Goal: Task Accomplishment & Management: Complete application form

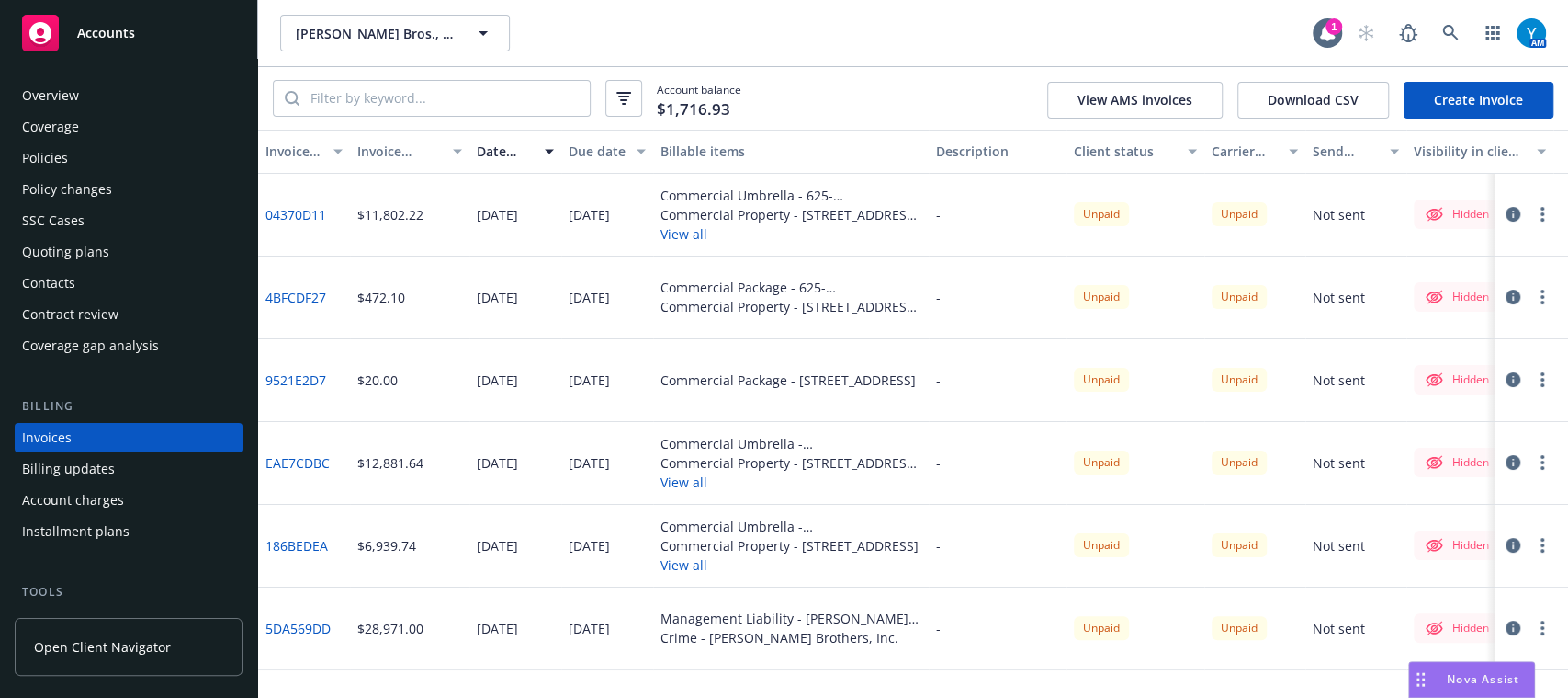
click at [1502, 94] on link "Create Invoice" at bounding box center [1478, 100] width 150 height 37
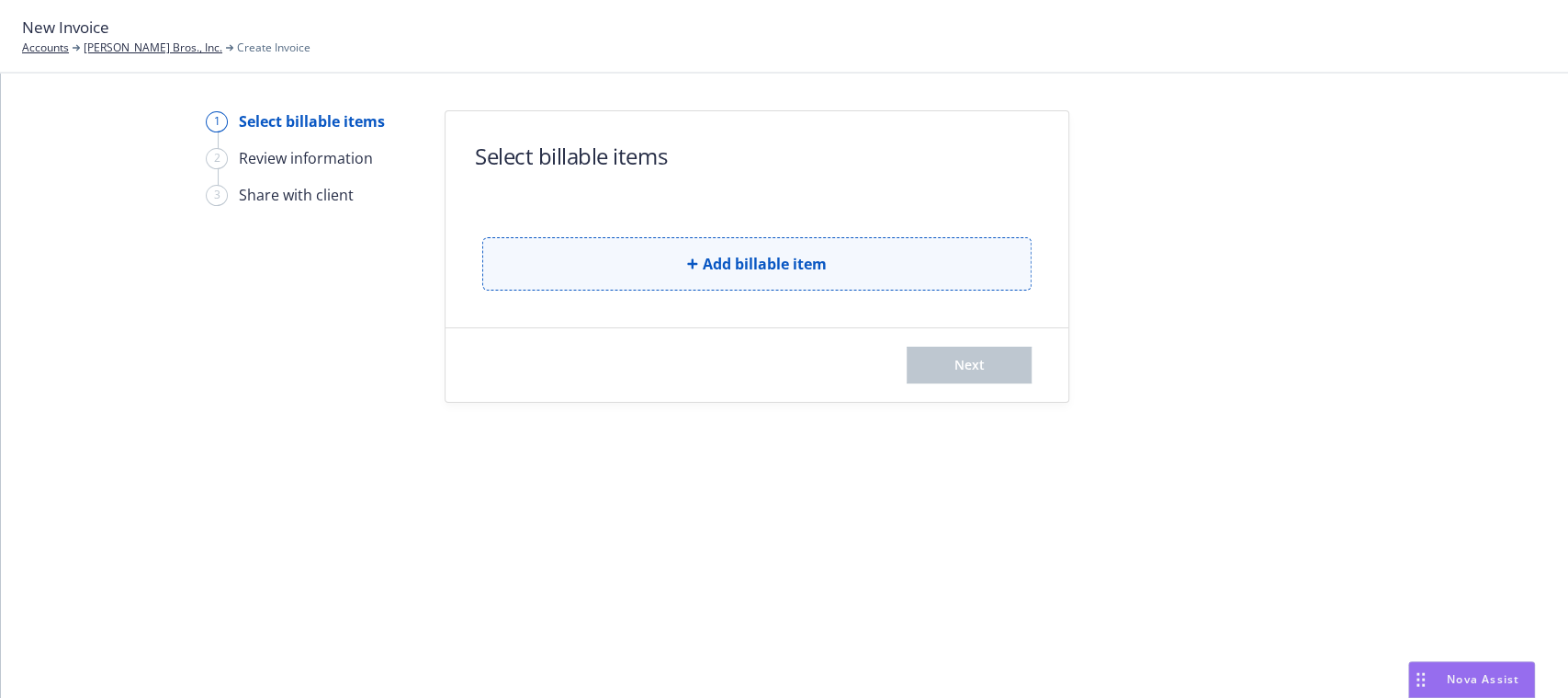
click at [883, 261] on button "Add billable item" at bounding box center [757, 263] width 550 height 54
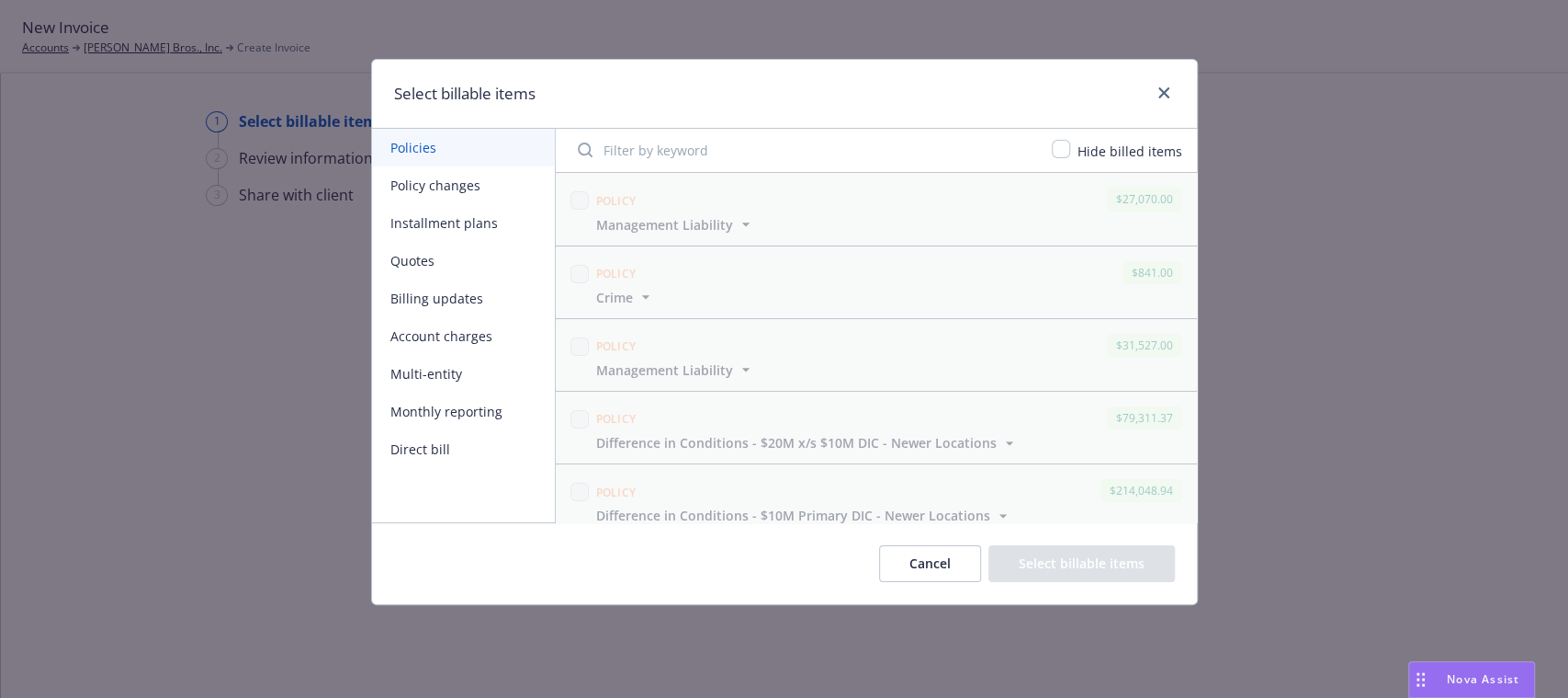
click at [446, 359] on button "Multi-entity" at bounding box center [464, 374] width 183 height 38
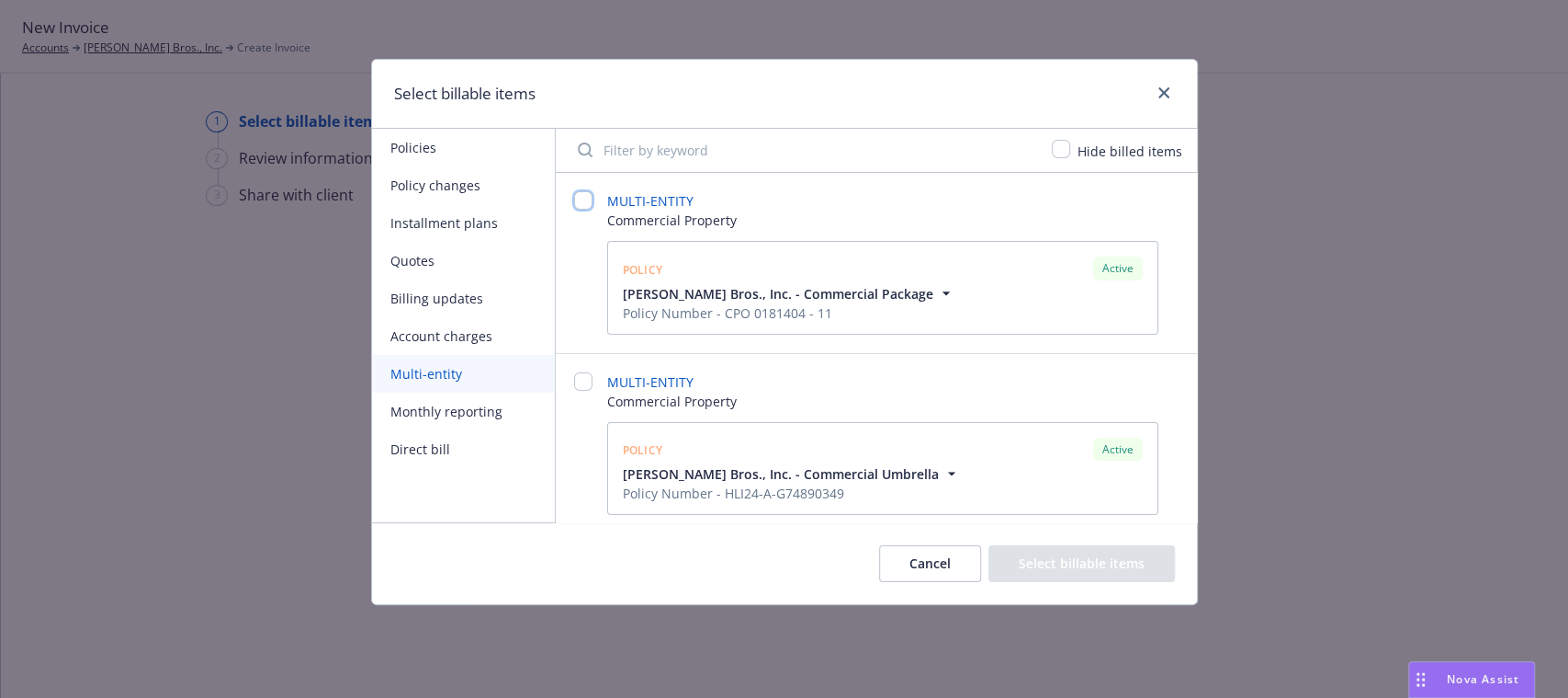
click at [582, 203] on input "checkbox" at bounding box center [583, 200] width 18 height 18
checkbox input "false"
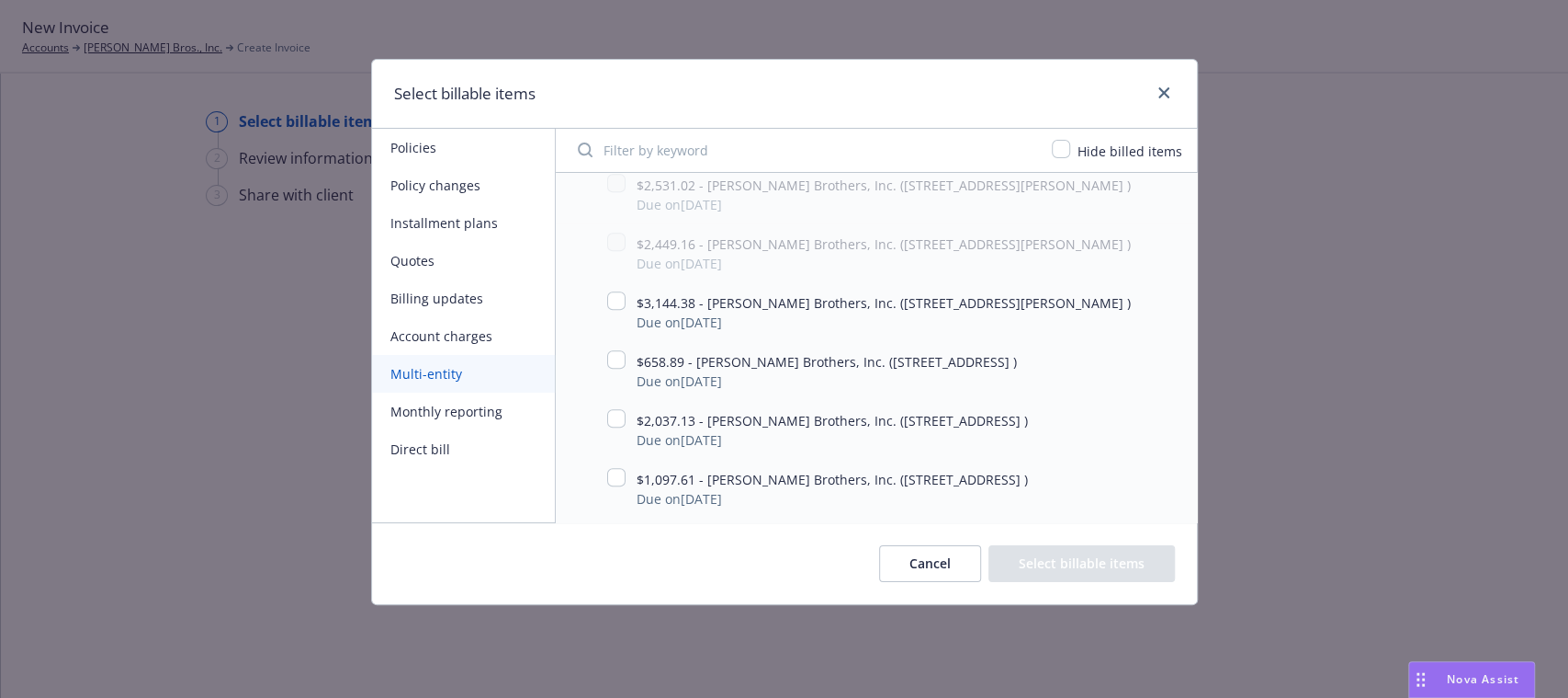
scroll to position [899, 0]
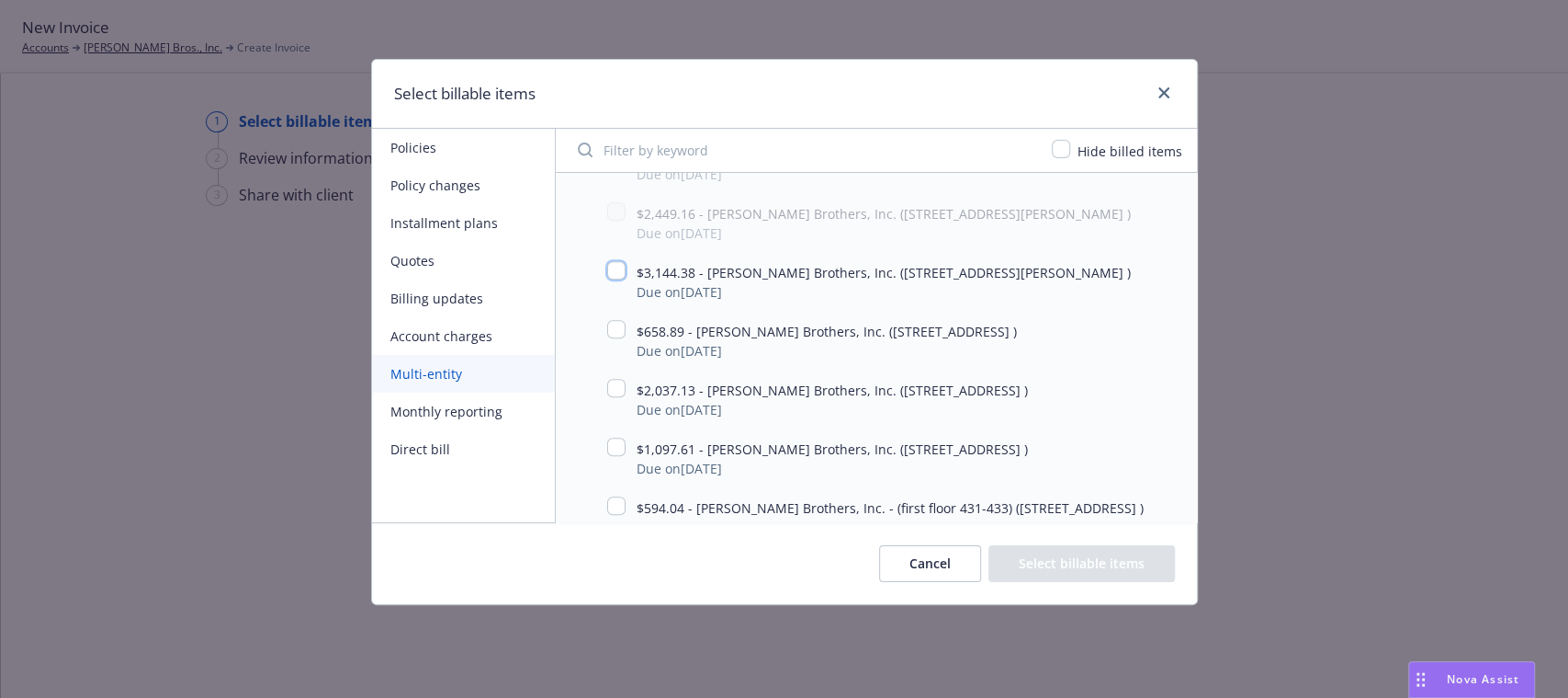
click at [620, 275] on input "checkbox" at bounding box center [616, 270] width 18 height 18
checkbox input "true"
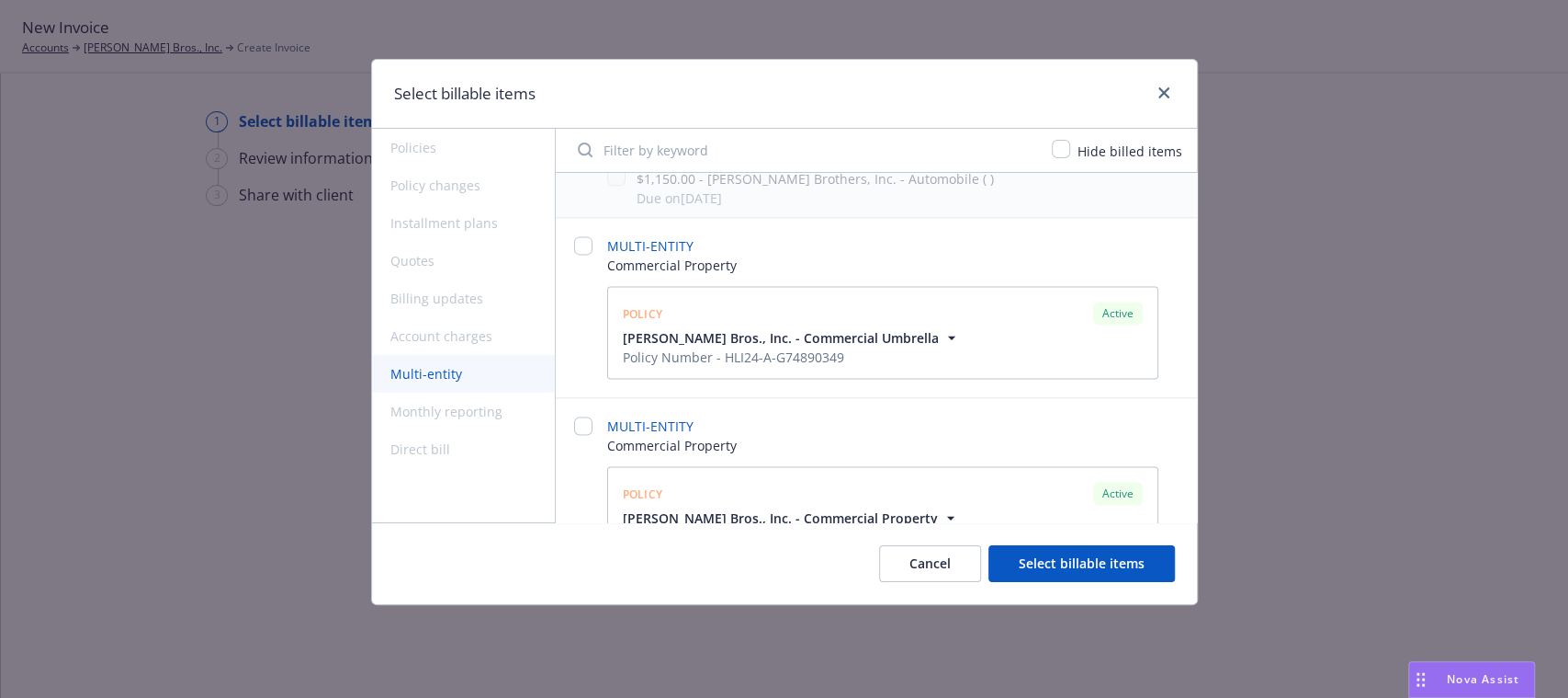
scroll to position [1748, 0]
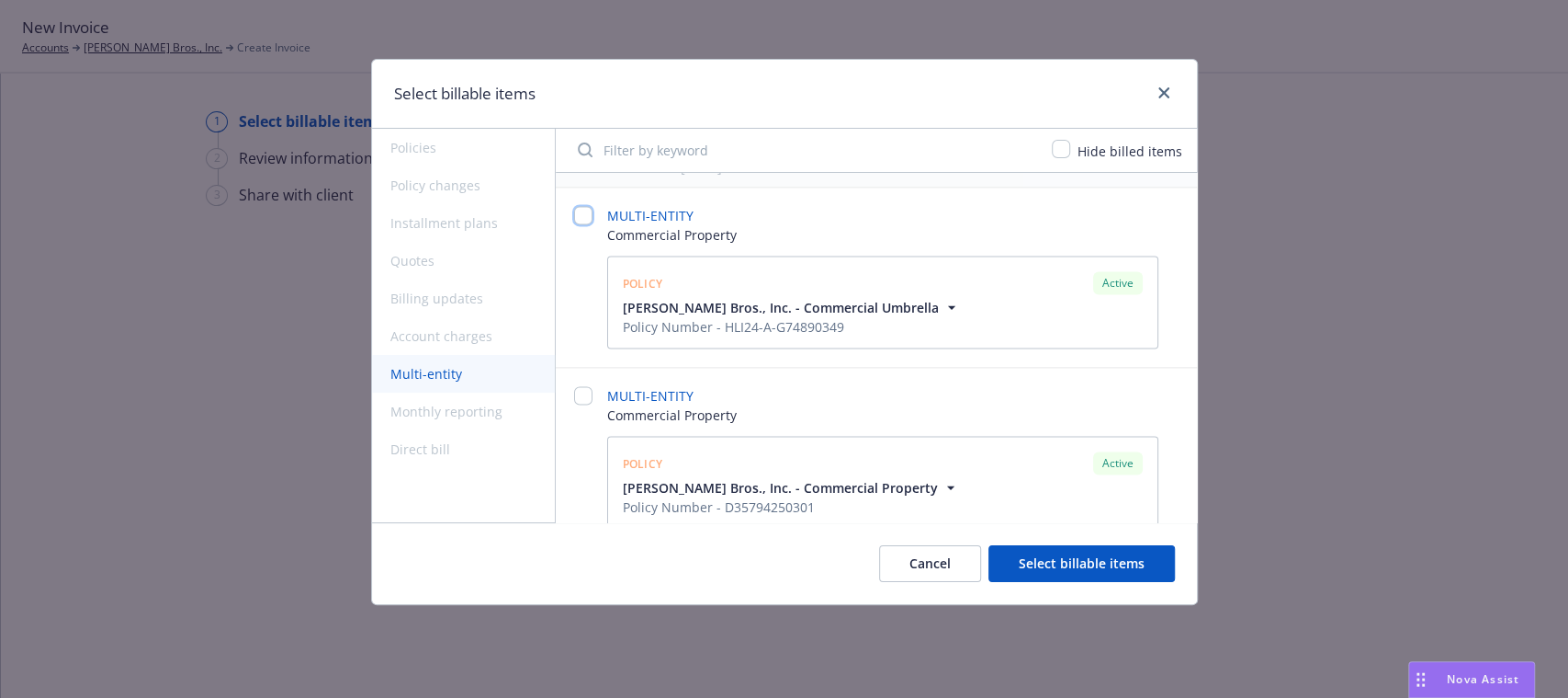
click at [574, 224] on input "checkbox" at bounding box center [583, 214] width 18 height 18
checkbox input "false"
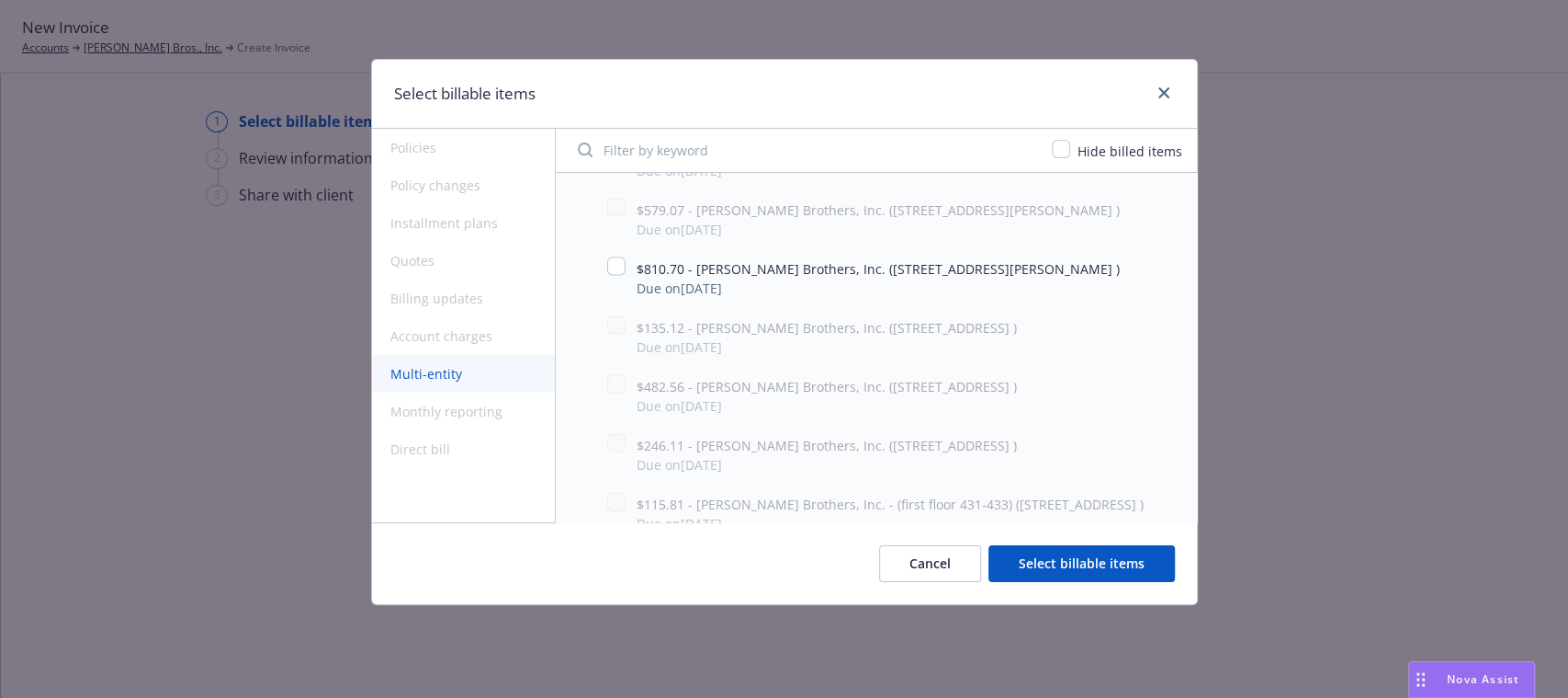
scroll to position [2678, 0]
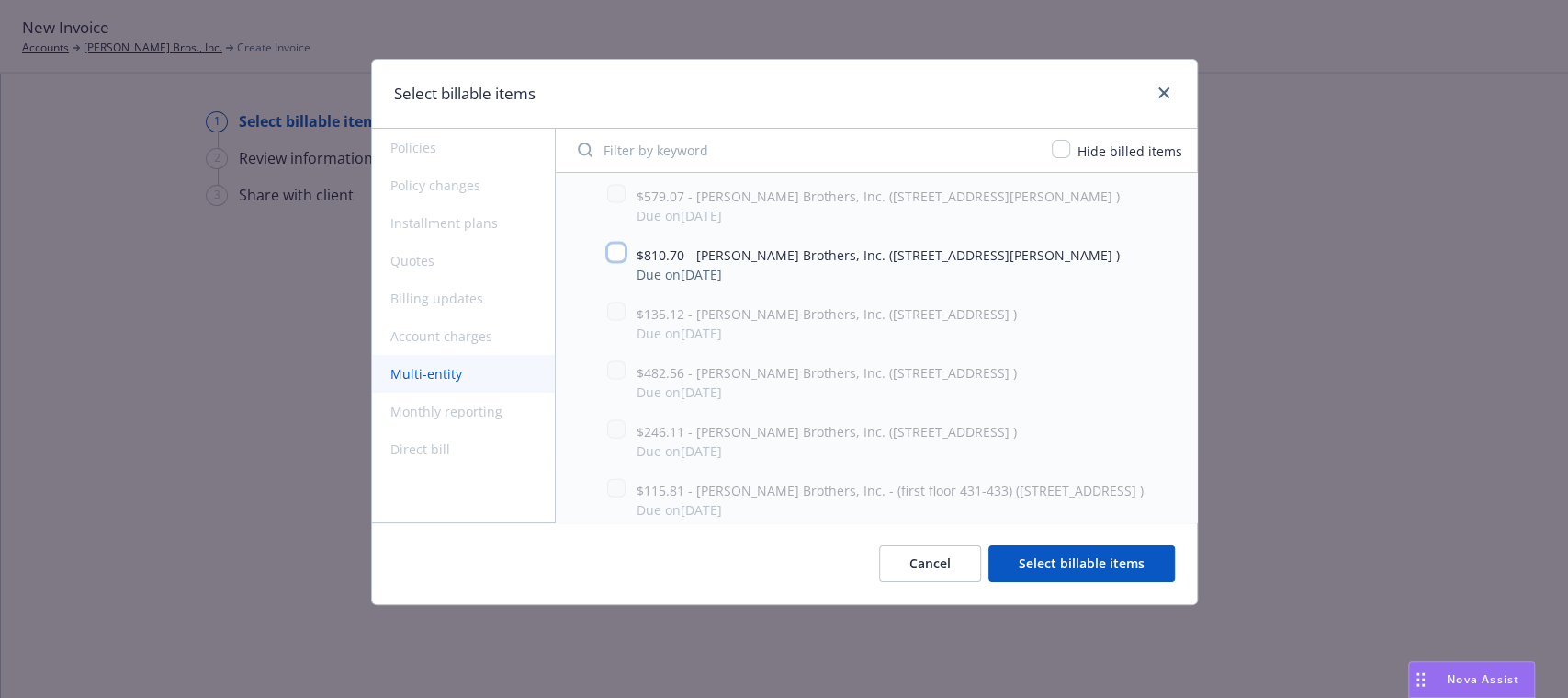
click at [625, 262] on input "checkbox" at bounding box center [616, 252] width 18 height 18
checkbox input "true"
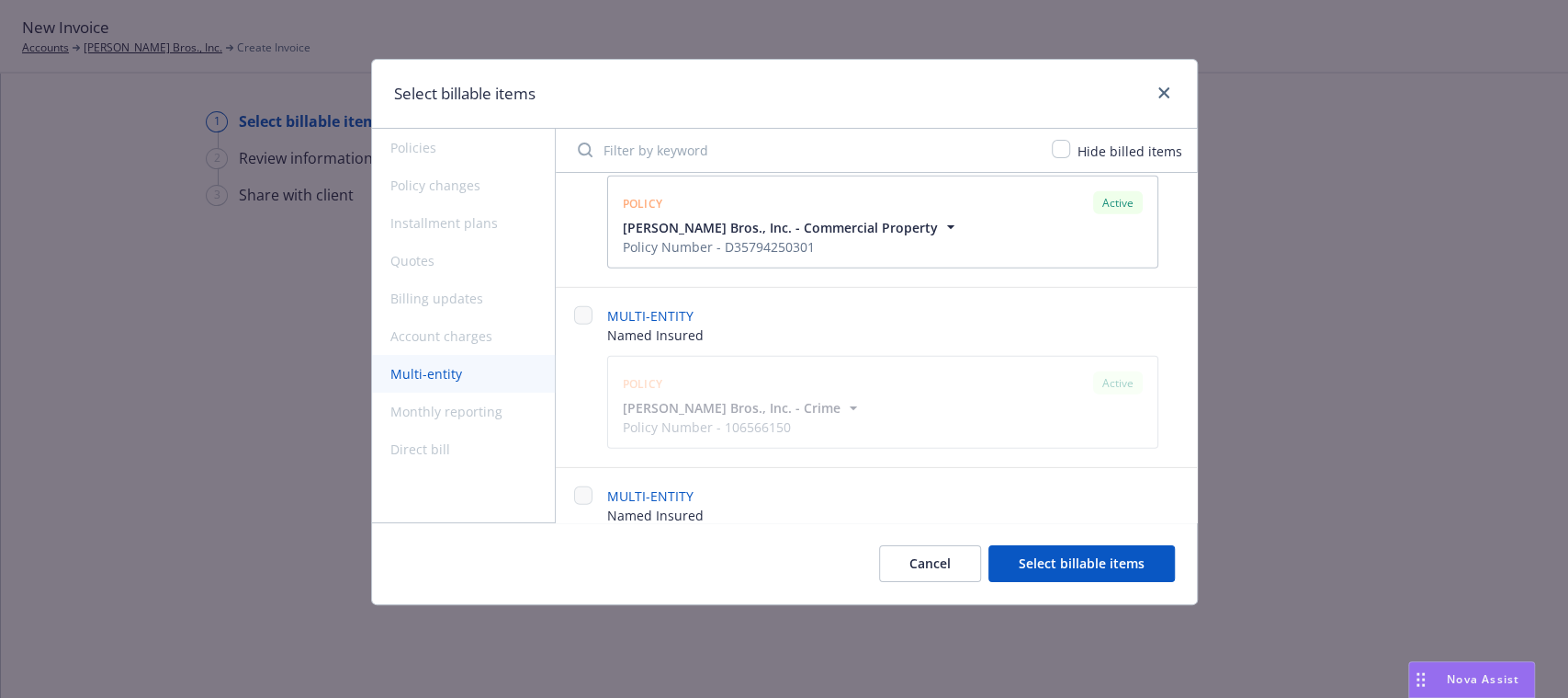
scroll to position [3481, 0]
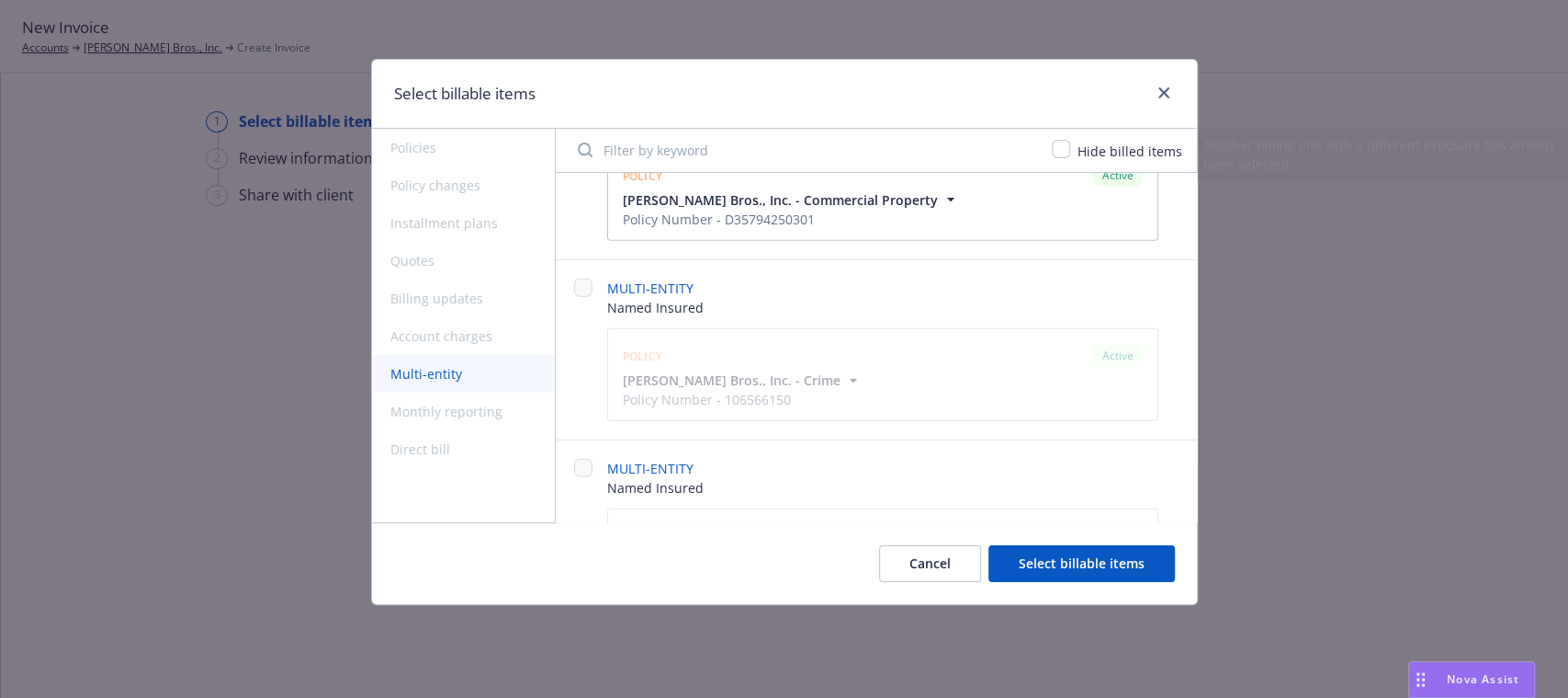
click at [586, 117] on input "checkbox" at bounding box center [583, 107] width 18 height 18
checkbox input "false"
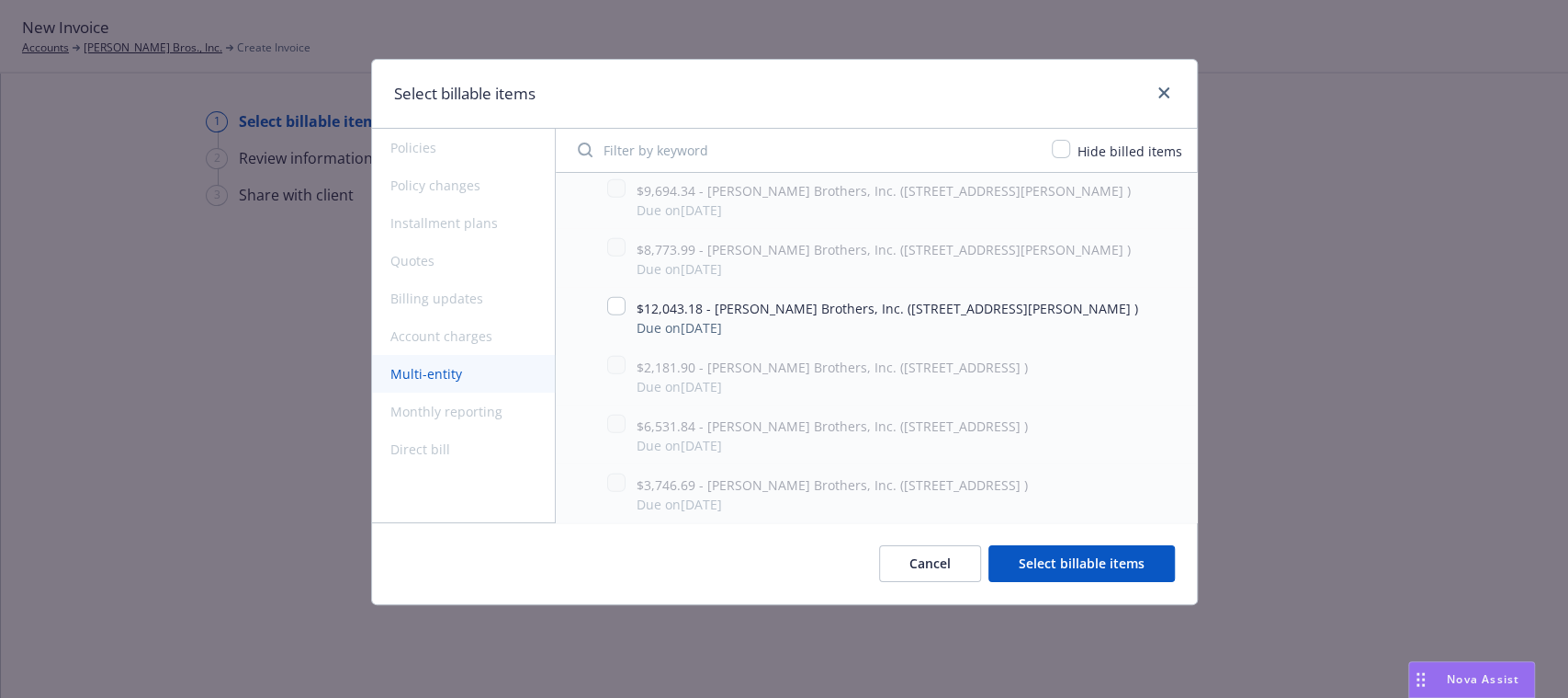
scroll to position [3745, 0]
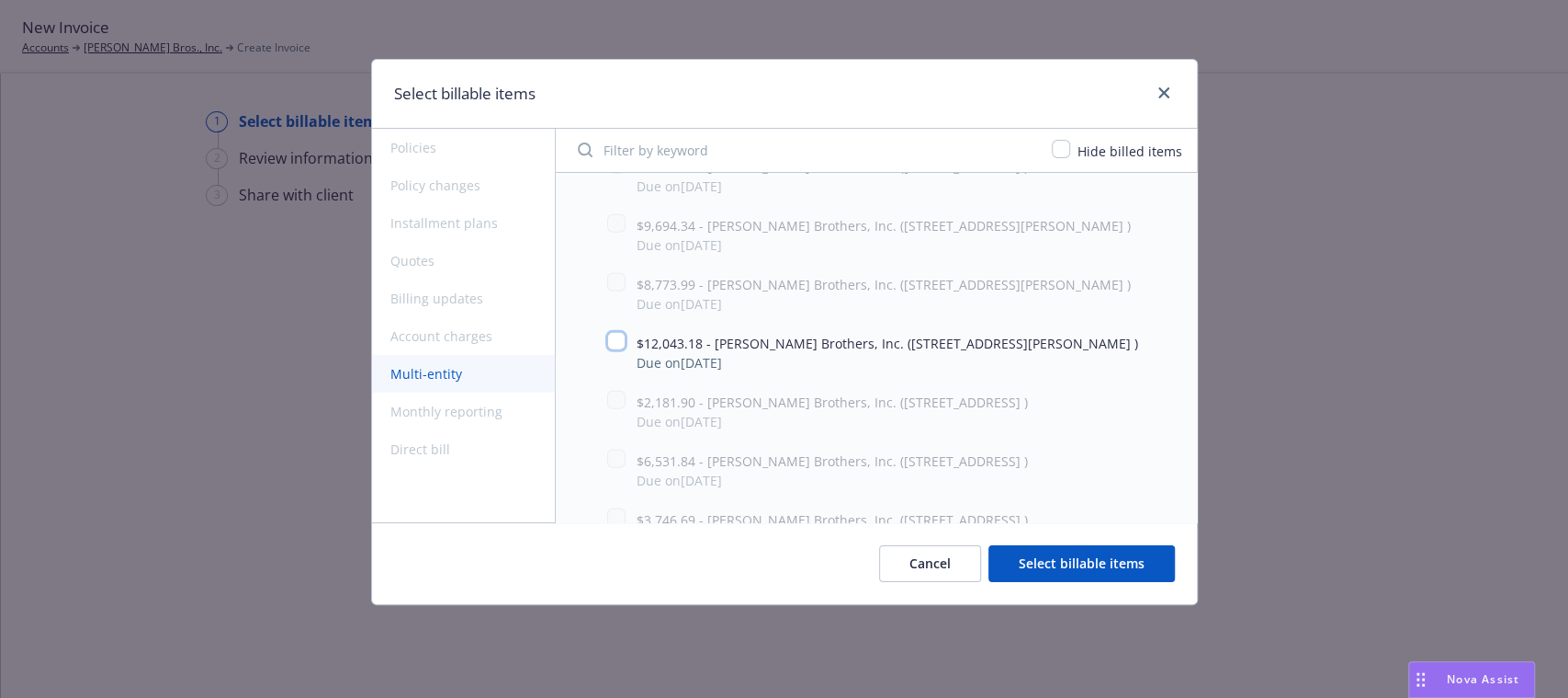
click at [619, 350] on input "checkbox" at bounding box center [616, 341] width 18 height 18
checkbox input "true"
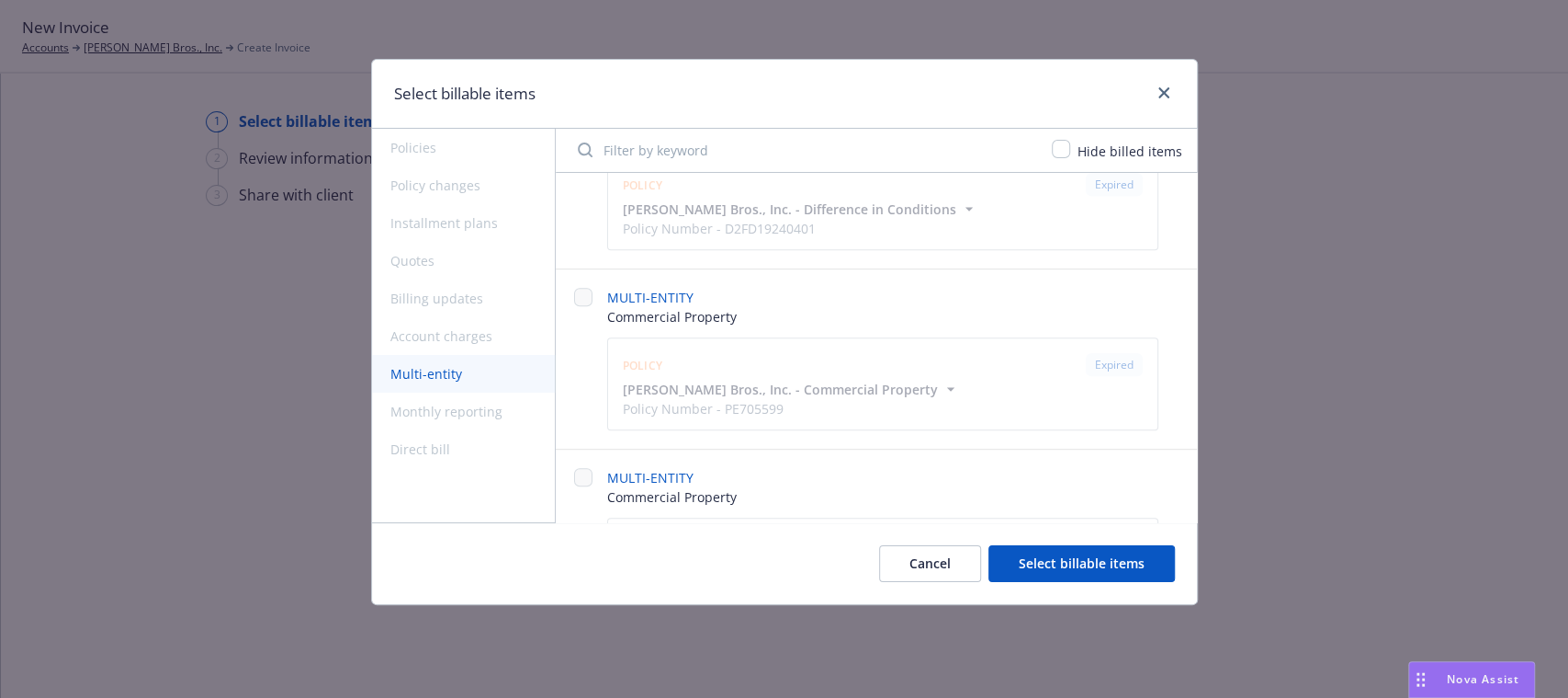
scroll to position [5736, 0]
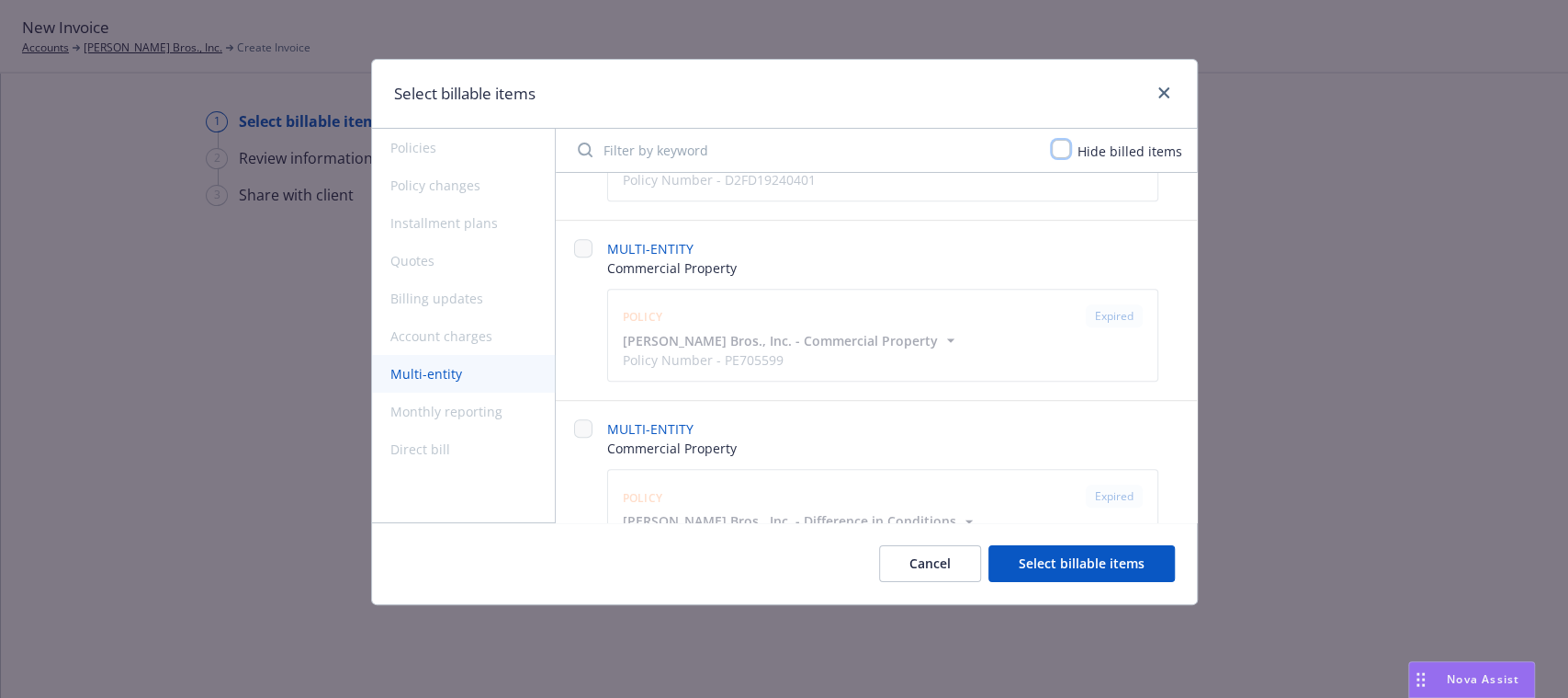
click at [1065, 151] on input "checkbox" at bounding box center [1061, 148] width 18 height 18
checkbox input "true"
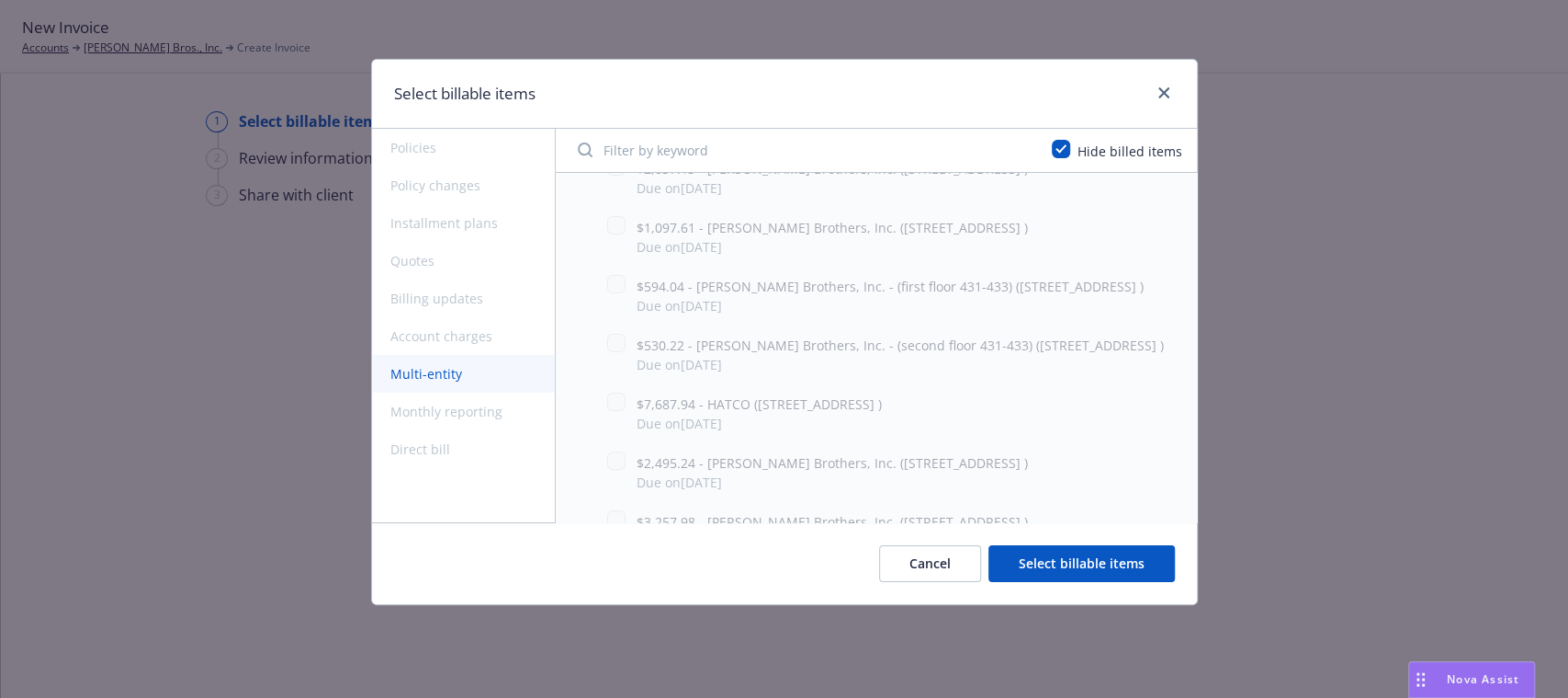
scroll to position [0, 0]
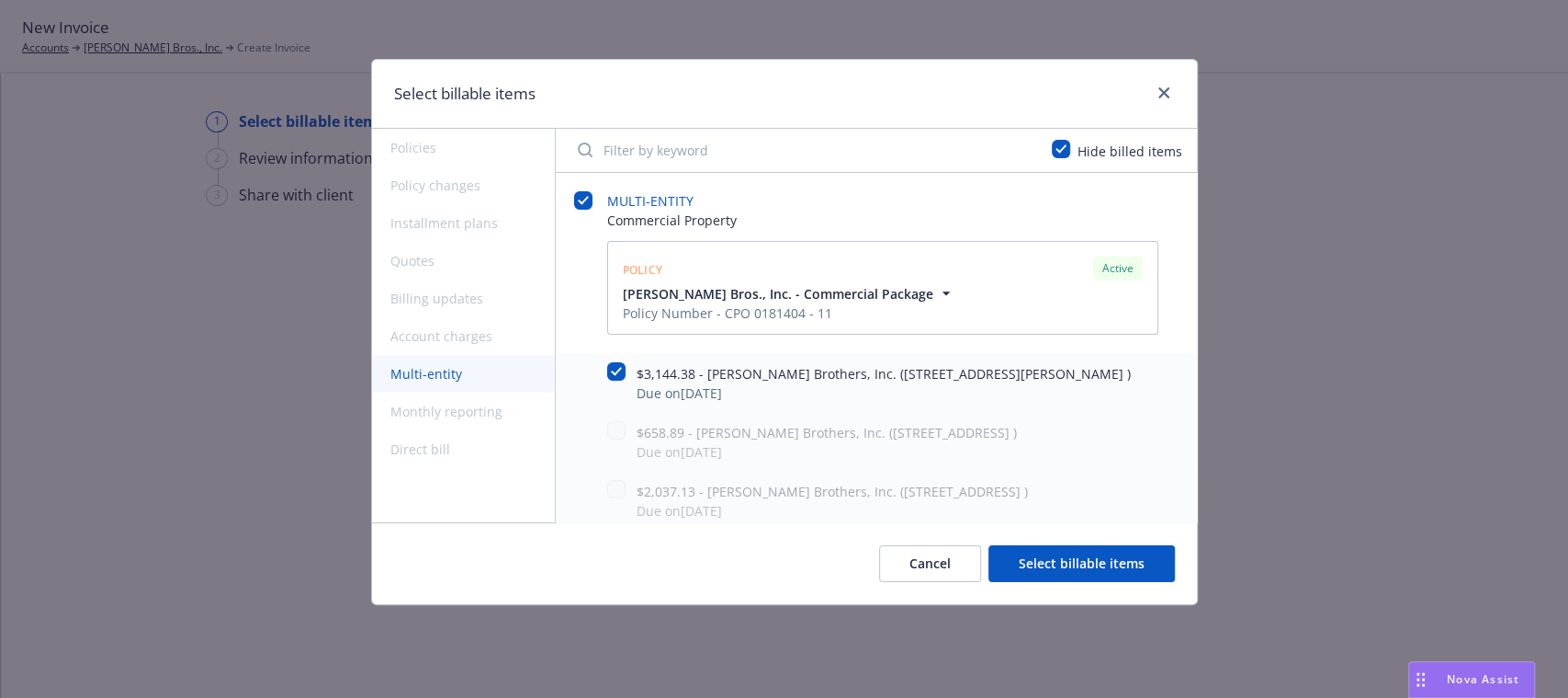
click at [1052, 545] on button "Select billable items" at bounding box center [1081, 563] width 187 height 37
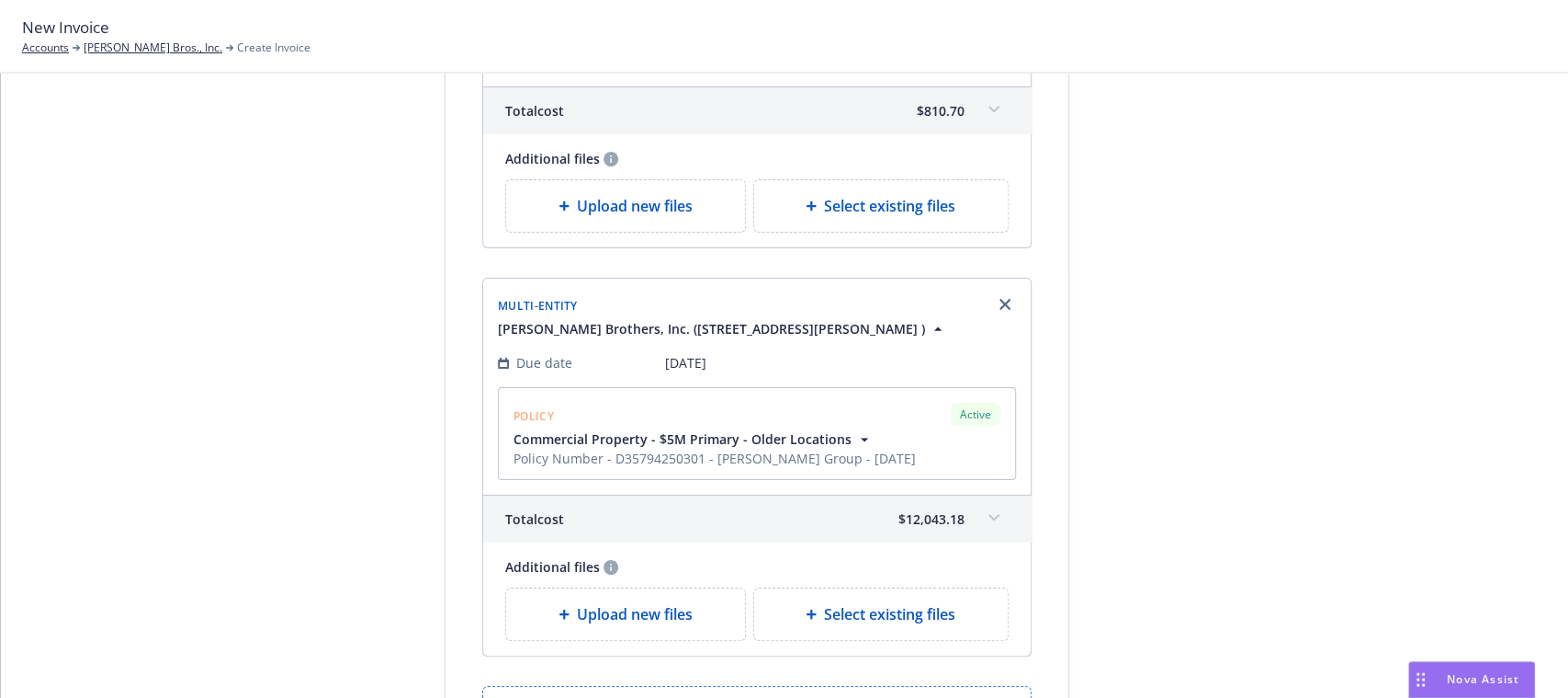
scroll to position [934, 0]
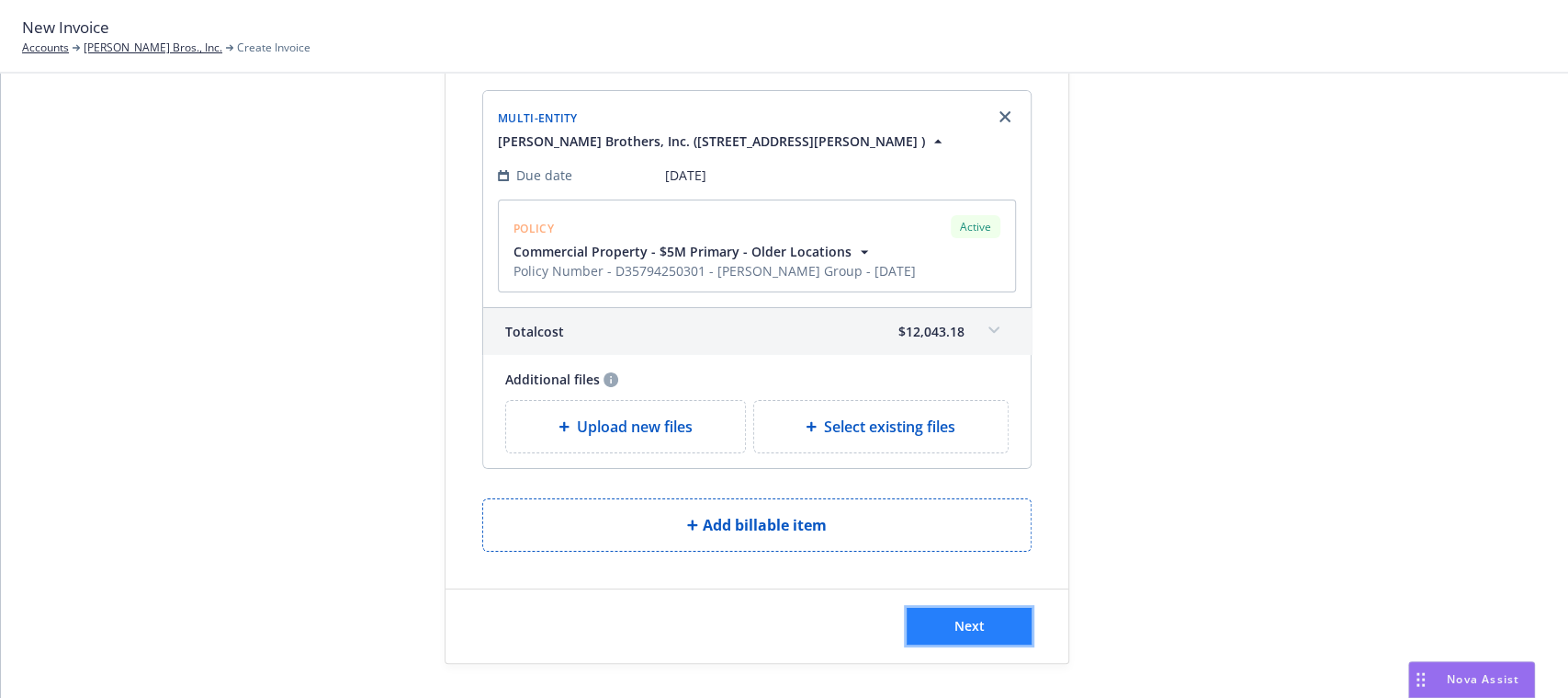
click at [931, 615] on button "Next" at bounding box center [969, 625] width 125 height 37
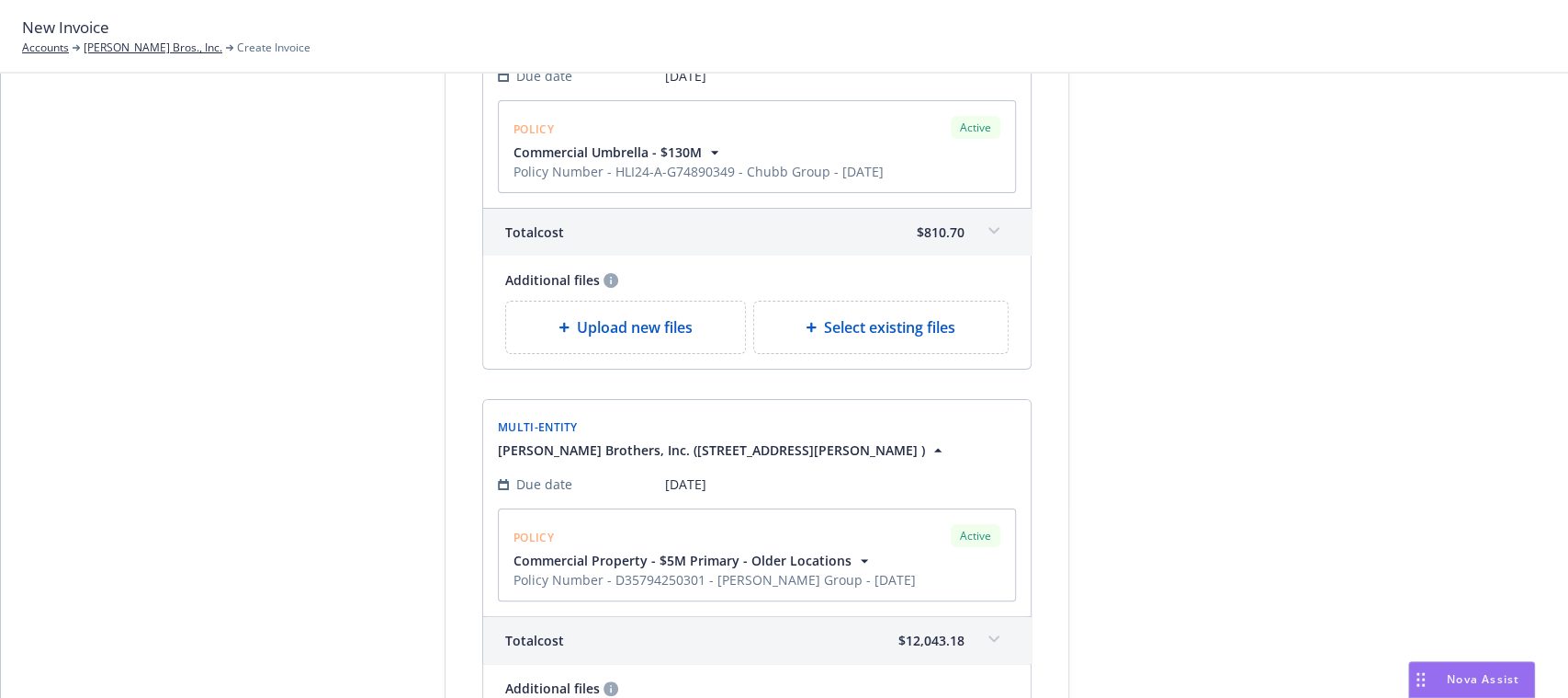
scroll to position [0, 0]
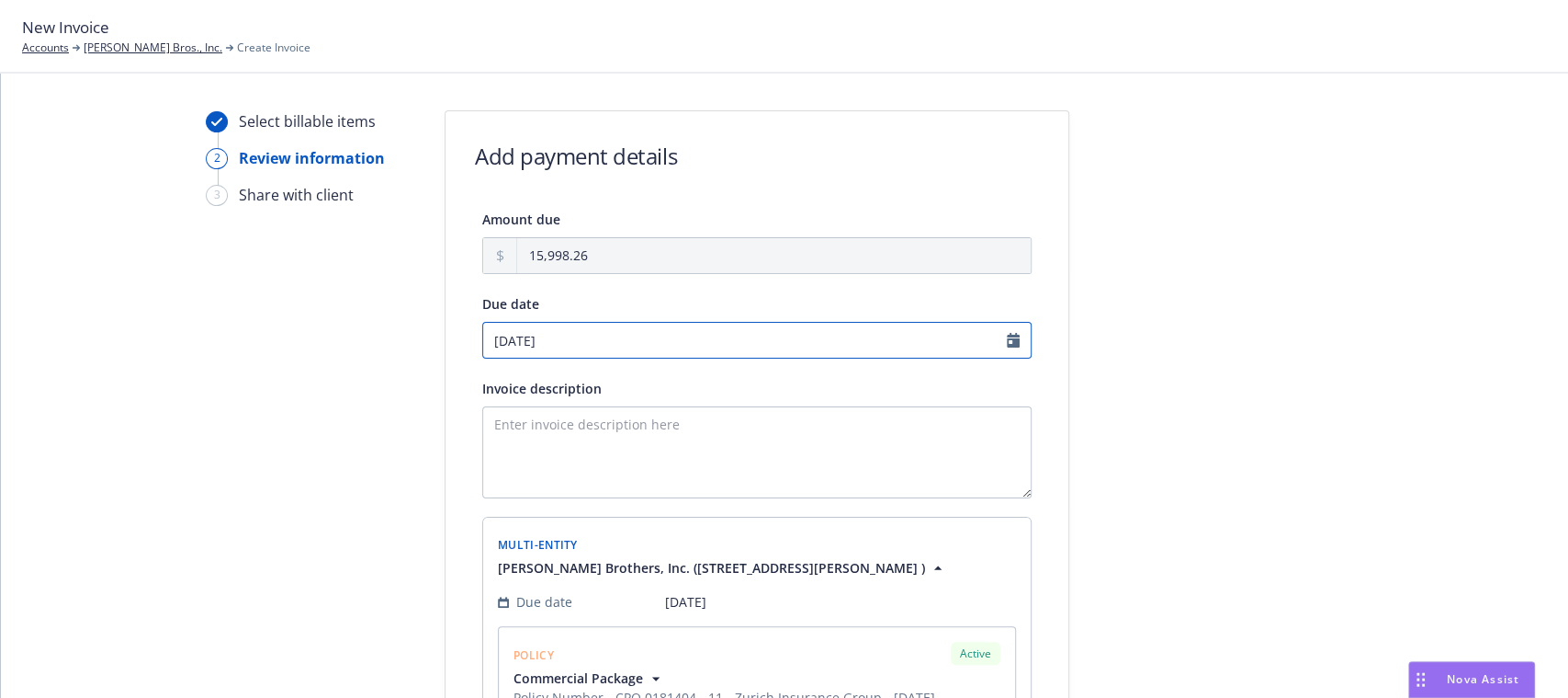
click at [1002, 344] on input "[DATE]" at bounding box center [757, 340] width 550 height 37
select select "September"
select select "2025"
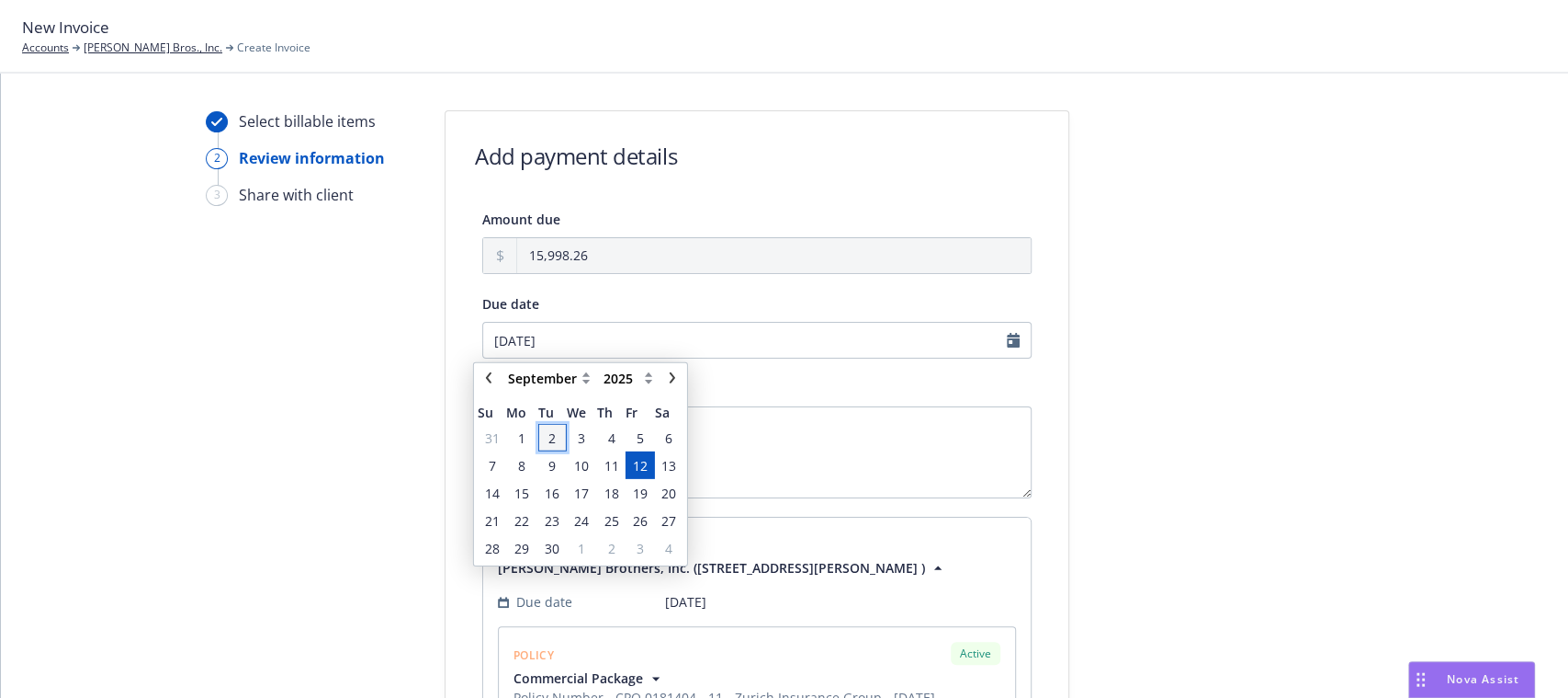
click at [558, 437] on span "2" at bounding box center [553, 437] width 25 height 23
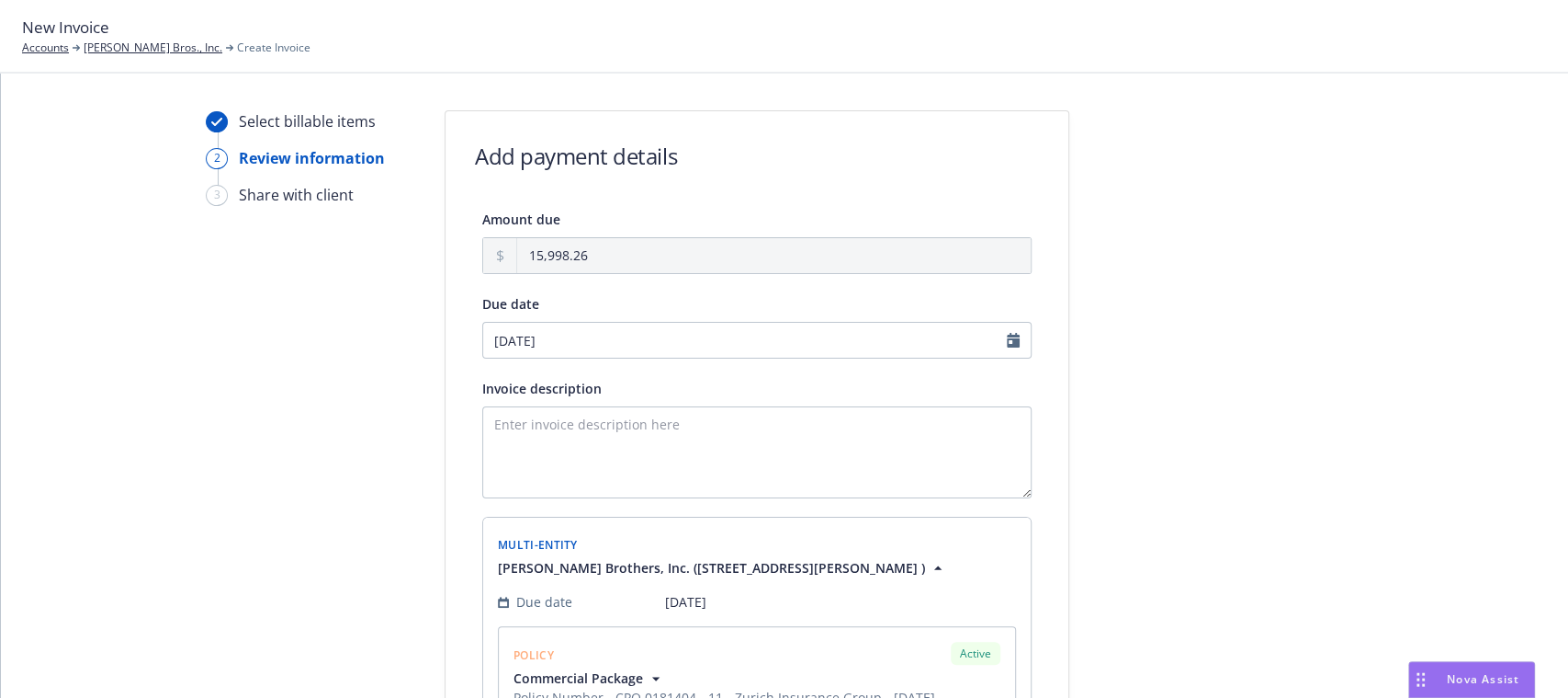
type input "[DATE]"
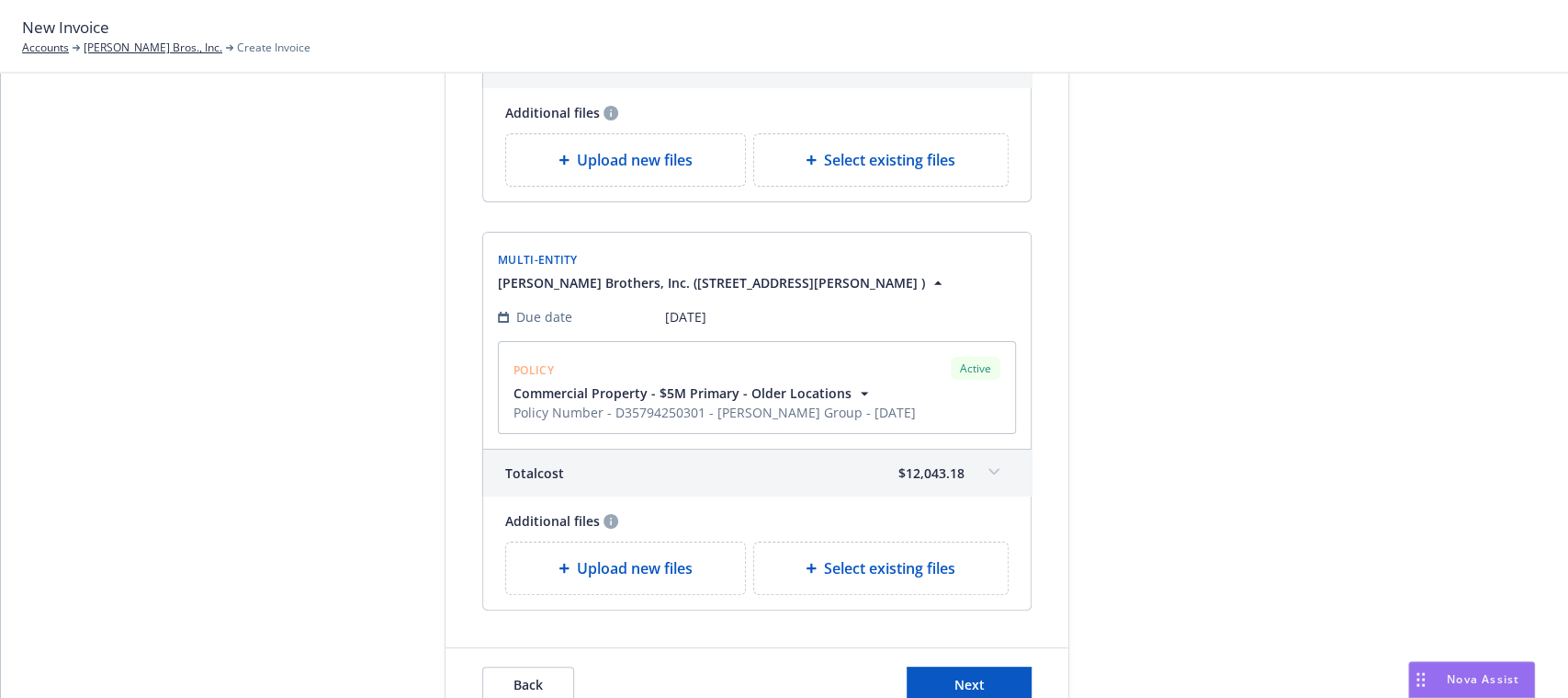
scroll to position [1160, 0]
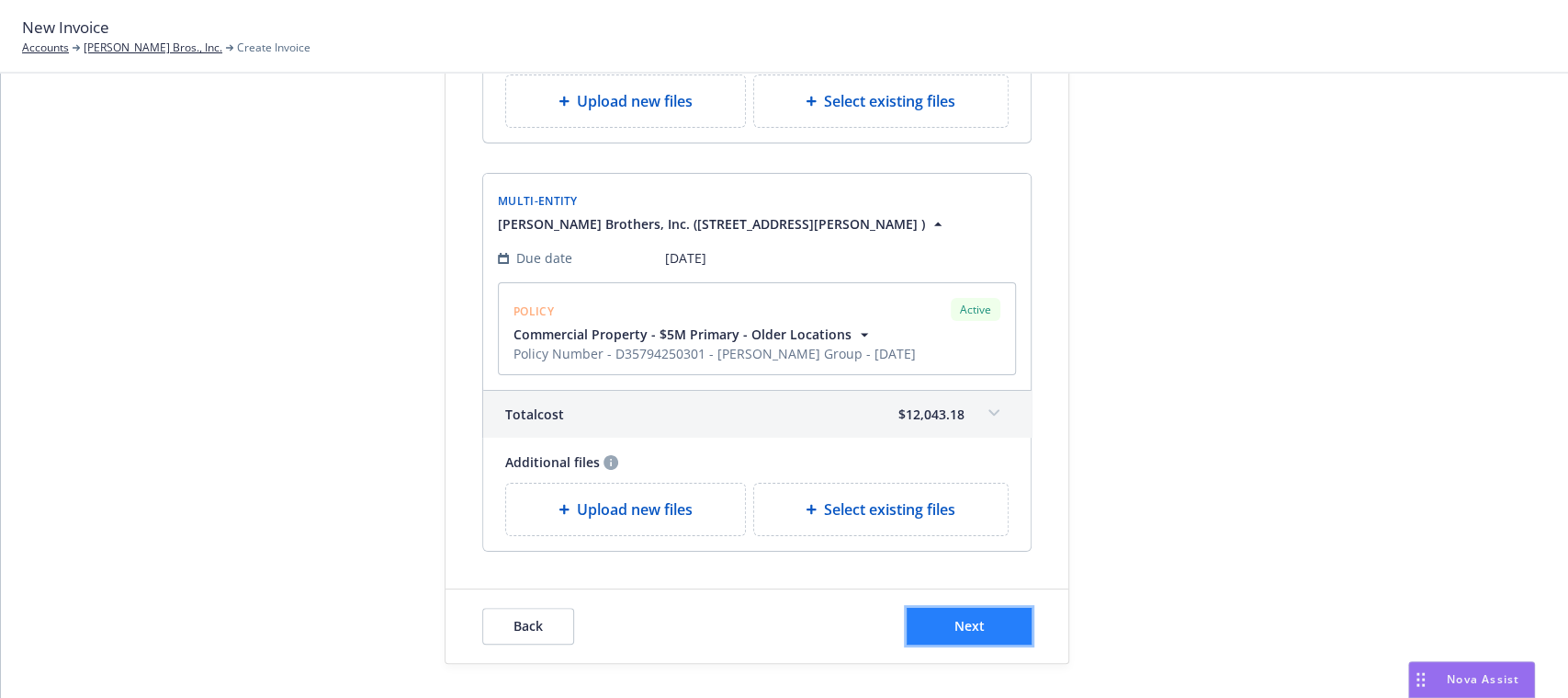
click at [966, 617] on span "Next" at bounding box center [969, 625] width 30 height 18
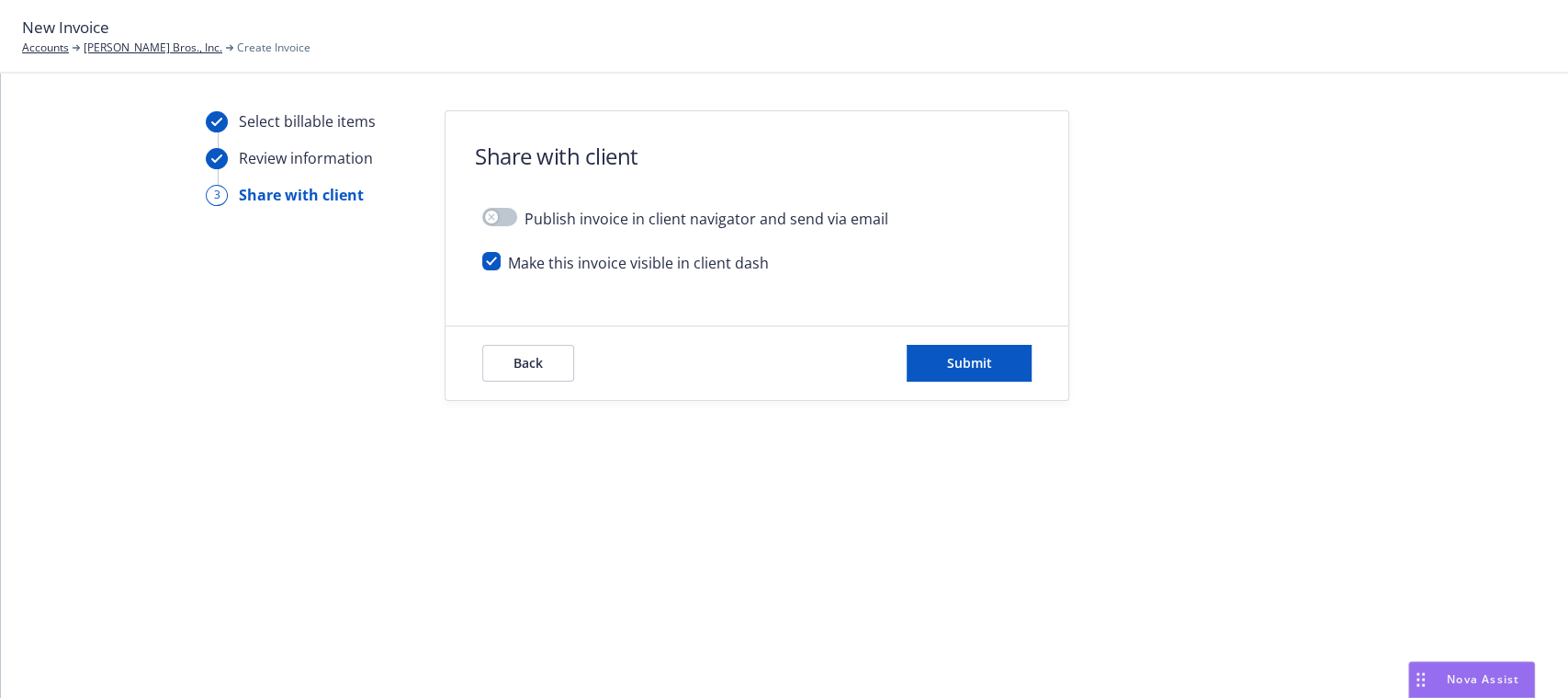
scroll to position [0, 0]
click at [485, 262] on input "checkbox" at bounding box center [491, 260] width 18 height 18
checkbox input "false"
click at [1003, 374] on button "Submit" at bounding box center [969, 362] width 125 height 37
